Goal: Information Seeking & Learning: Find specific fact

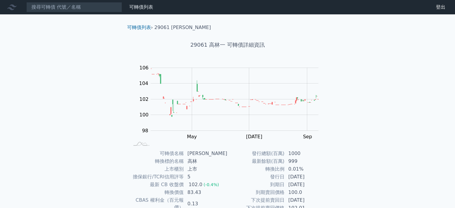
scroll to position [30, 0]
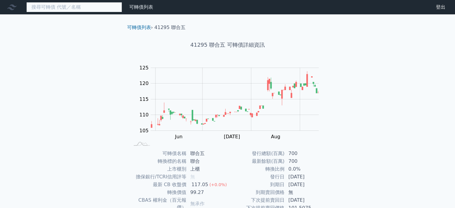
click at [68, 8] on input at bounding box center [74, 7] width 96 height 10
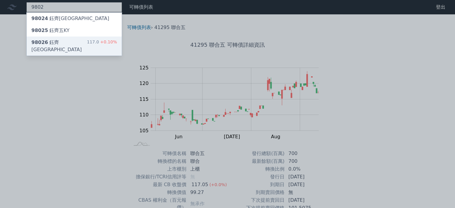
type input "9802"
click at [76, 41] on div "98026 鈺齊六KY 117.0 +0.10%" at bounding box center [74, 46] width 95 height 19
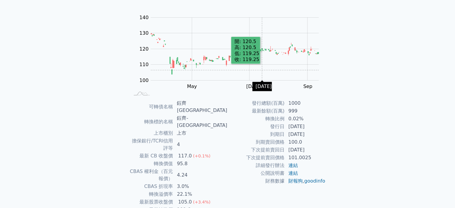
scroll to position [60, 0]
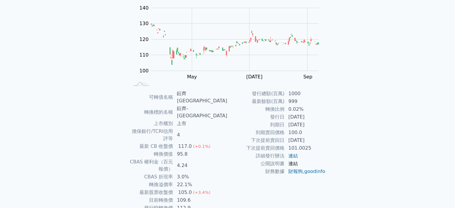
click at [295, 164] on link "連結" at bounding box center [294, 164] width 10 height 6
